Goal: Task Accomplishment & Management: Manage account settings

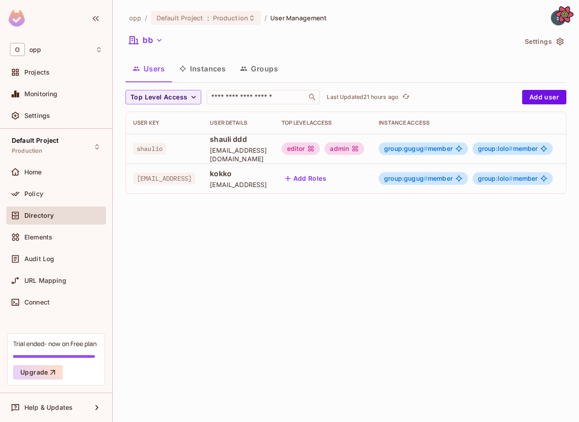
click at [246, 71] on icon "button" at bounding box center [243, 68] width 7 height 7
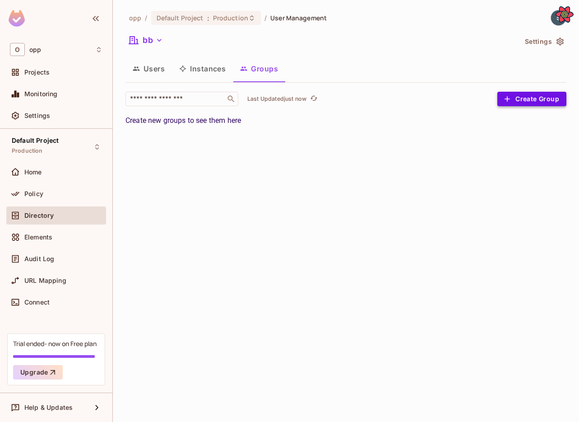
click at [525, 102] on button "Create Group" at bounding box center [532, 99] width 69 height 14
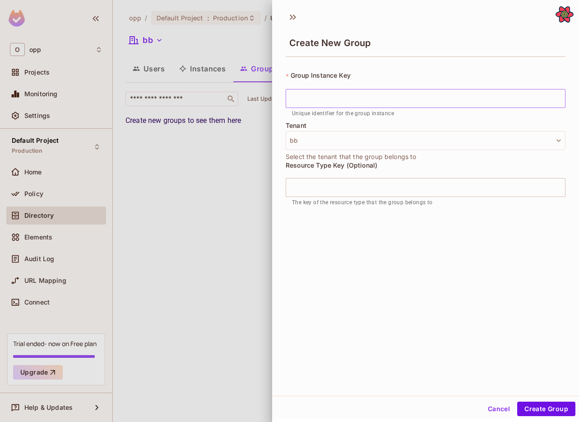
click at [508, 102] on input "text" at bounding box center [426, 98] width 280 height 19
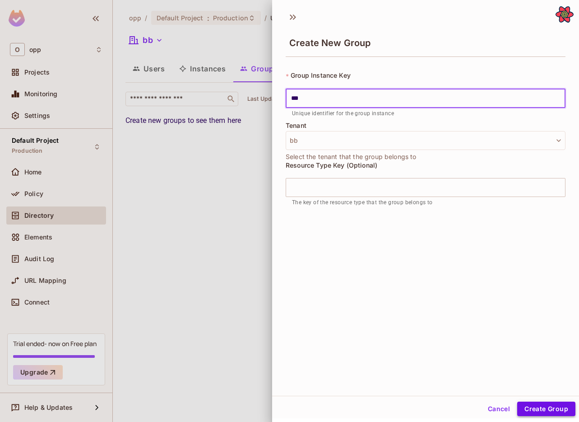
type input "***"
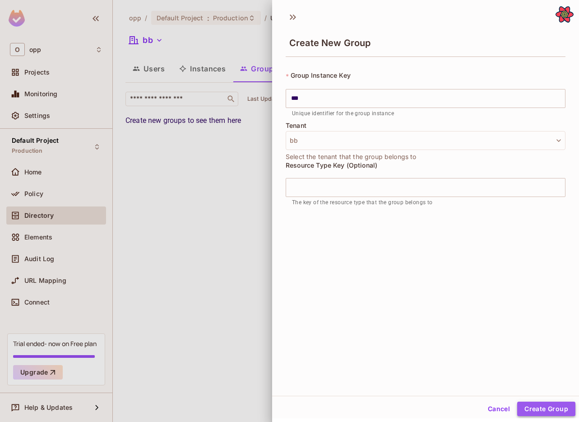
click at [547, 406] on button "Create Group" at bounding box center [547, 408] width 58 height 14
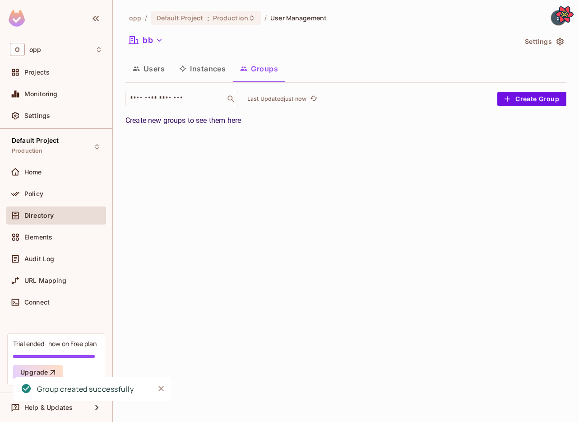
click at [269, 180] on div "opp / Default Project : Production / User Management bb Settings Users Instance…" at bounding box center [346, 211] width 466 height 422
click at [301, 155] on div "opp / Default Project : Production / User Management bb Settings Users Instance…" at bounding box center [346, 211] width 466 height 422
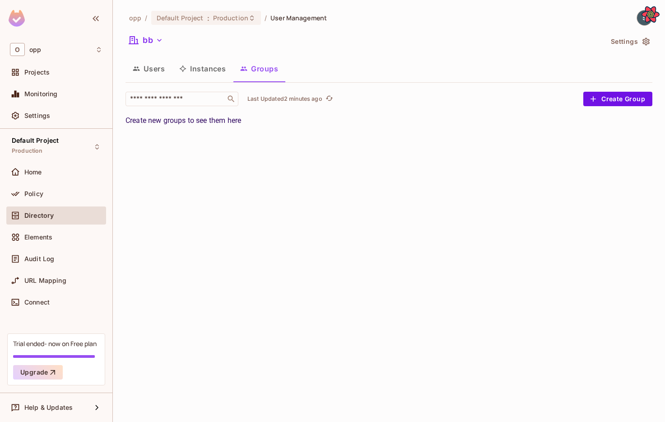
click at [320, 209] on div "opp / Default Project : Production / User Management bb Settings Users Instance…" at bounding box center [389, 211] width 552 height 422
click at [35, 194] on span "Policy" at bounding box center [33, 193] width 19 height 7
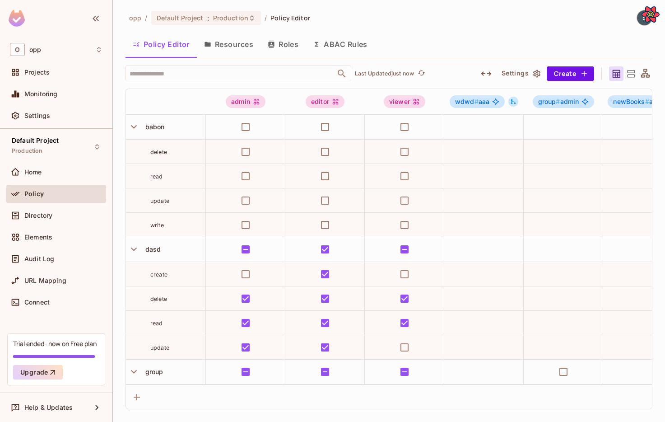
click at [251, 46] on button "Resources" at bounding box center [229, 44] width 64 height 23
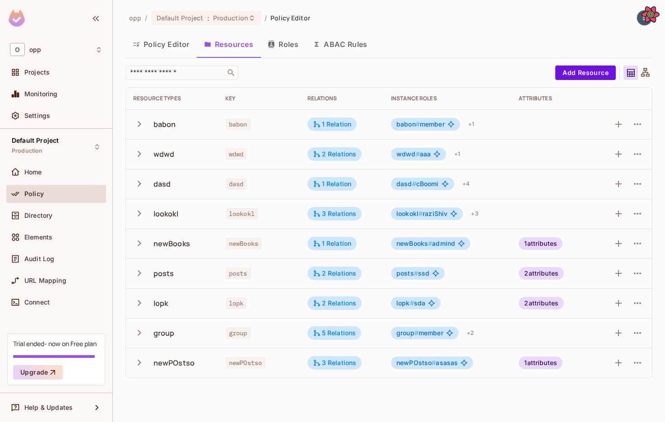
click at [137, 332] on icon "button" at bounding box center [139, 332] width 12 height 12
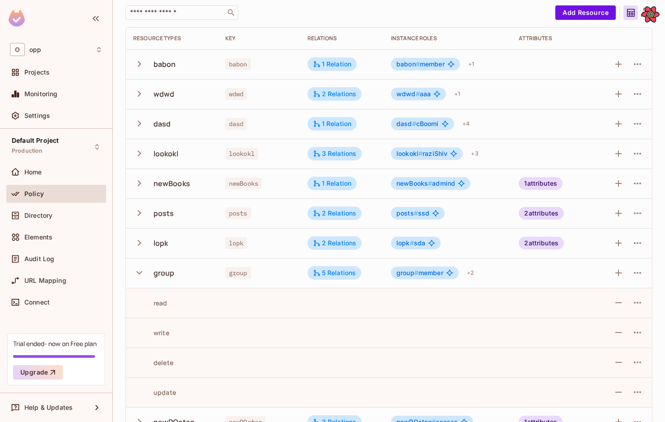
scroll to position [83, 0]
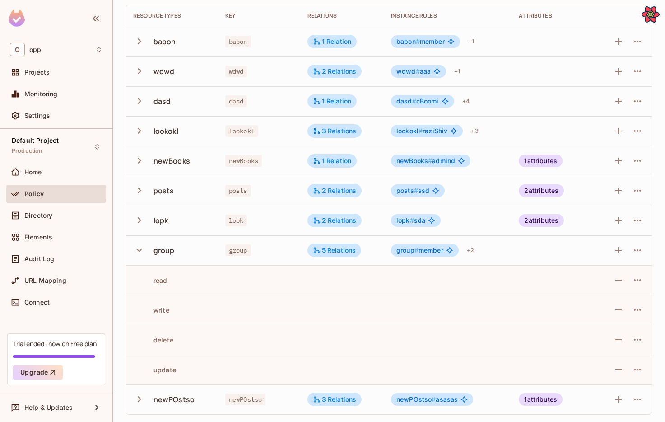
click at [444, 251] on div "group # member" at bounding box center [425, 250] width 68 height 13
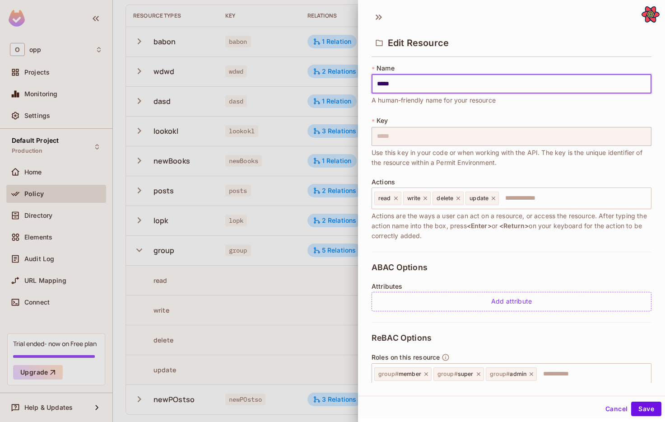
click at [289, 303] on div at bounding box center [332, 211] width 665 height 422
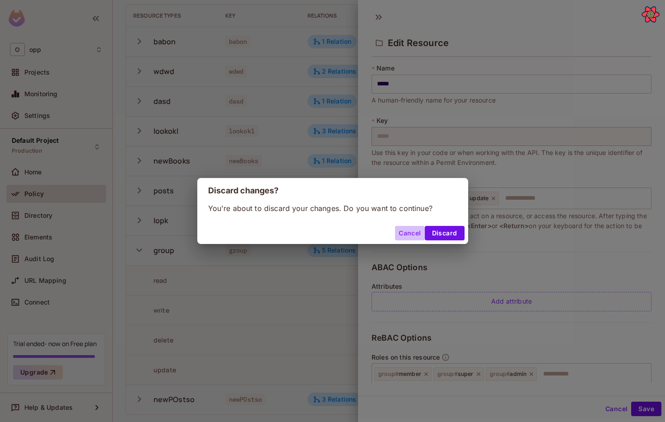
click at [402, 234] on button "Cancel" at bounding box center [409, 233] width 29 height 14
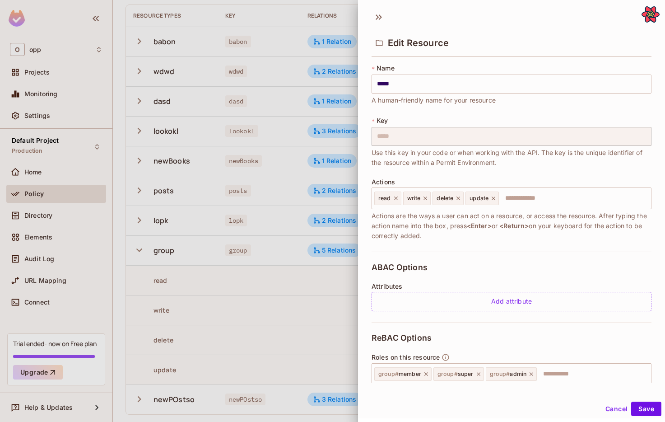
click at [310, 300] on div at bounding box center [332, 211] width 665 height 422
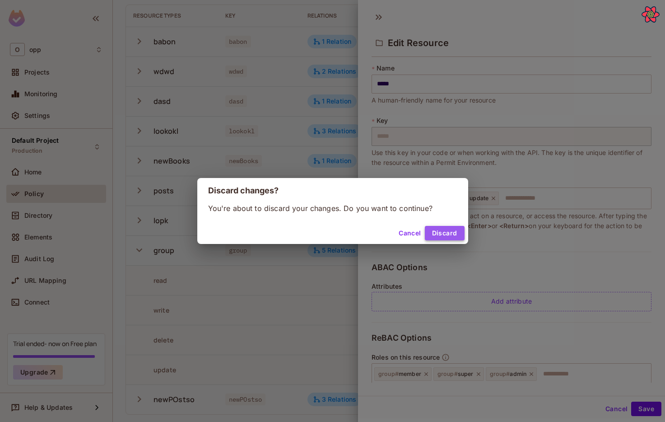
click at [438, 231] on button "Discard" at bounding box center [445, 233] width 40 height 14
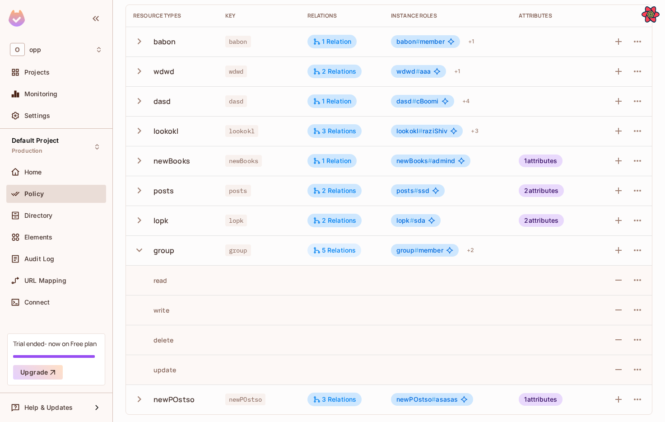
click at [343, 250] on div "5 Relations" at bounding box center [334, 250] width 43 height 8
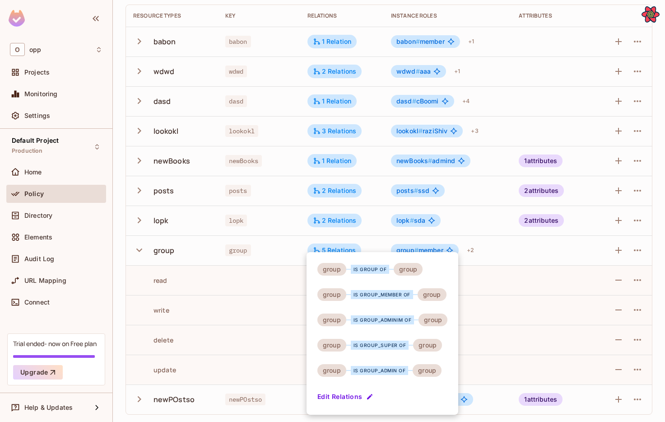
click at [250, 286] on div at bounding box center [332, 211] width 665 height 422
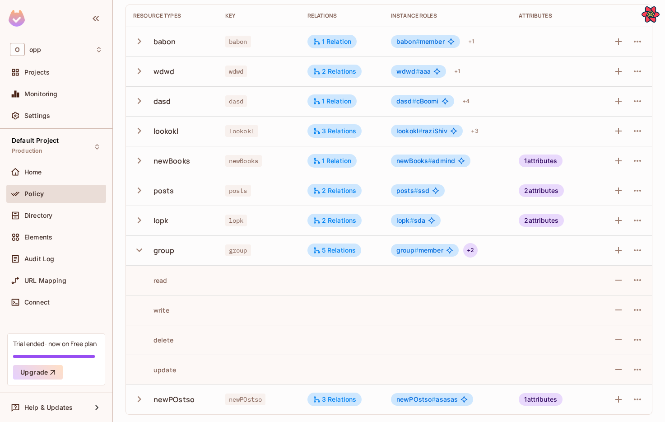
click at [469, 252] on div "+ 2" at bounding box center [470, 250] width 14 height 14
click at [406, 281] on div at bounding box center [332, 211] width 665 height 422
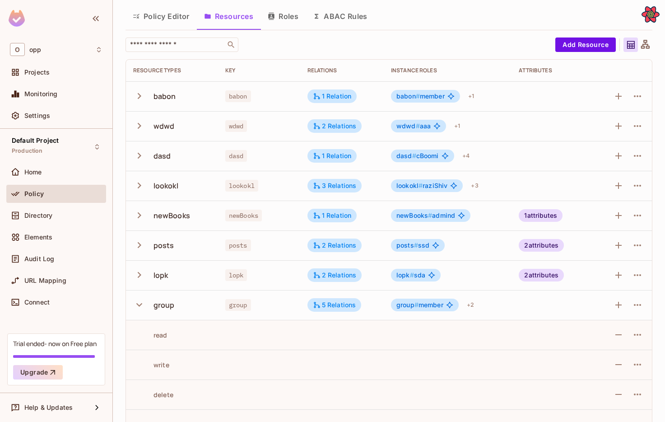
scroll to position [0, 0]
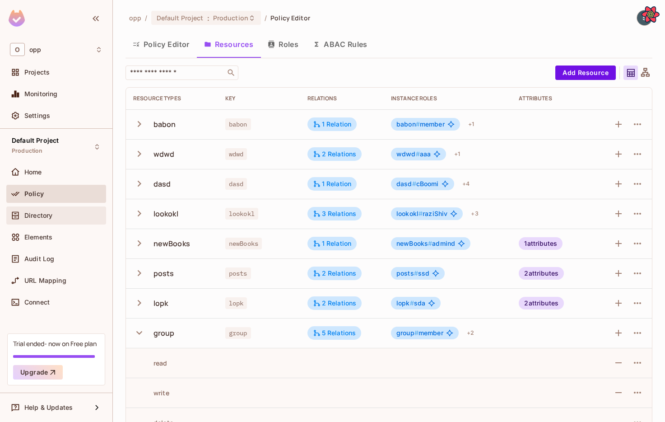
click at [47, 209] on div "Directory" at bounding box center [56, 215] width 100 height 18
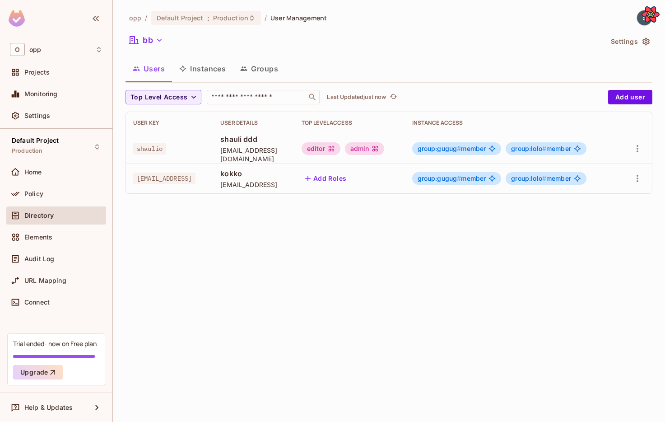
click at [266, 72] on button "Groups" at bounding box center [259, 68] width 52 height 23
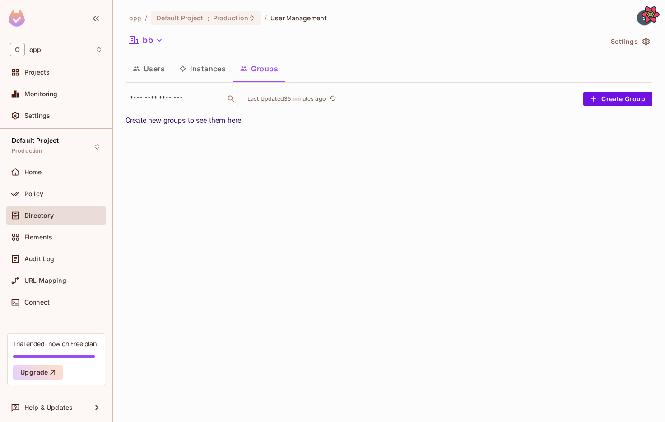
click at [540, 42] on div "bb" at bounding box center [364, 41] width 477 height 17
